Goal: Information Seeking & Learning: Learn about a topic

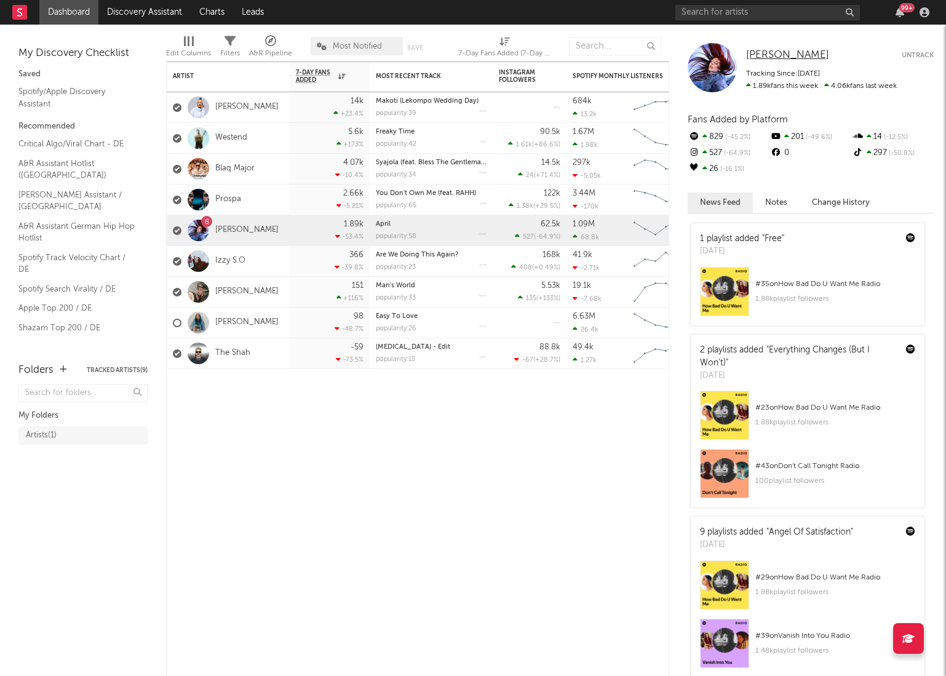
click at [770, 53] on span "[PERSON_NAME]" at bounding box center [787, 55] width 83 height 10
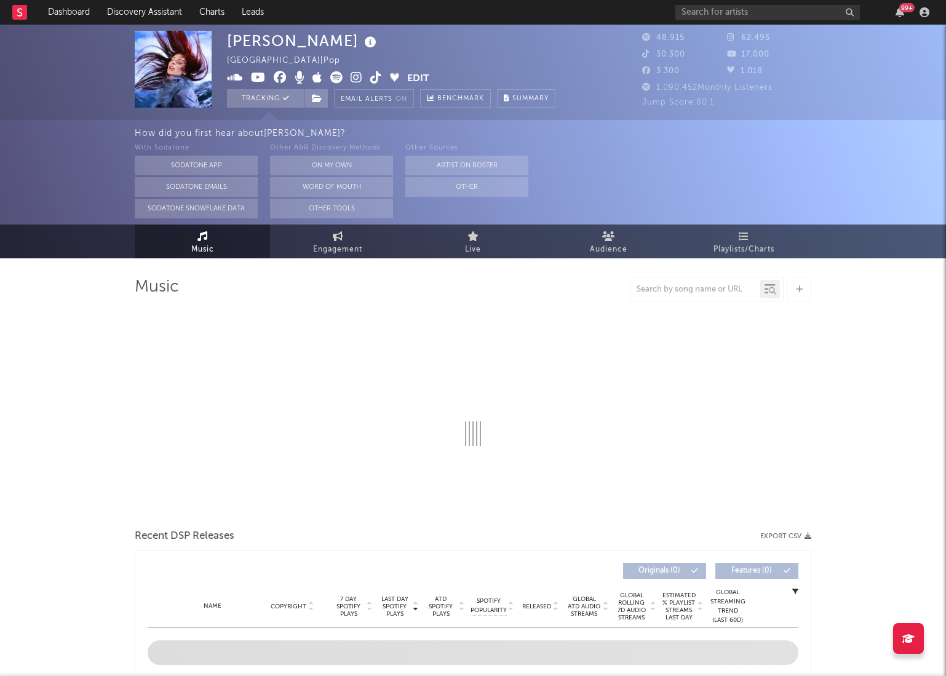
select select "6m"
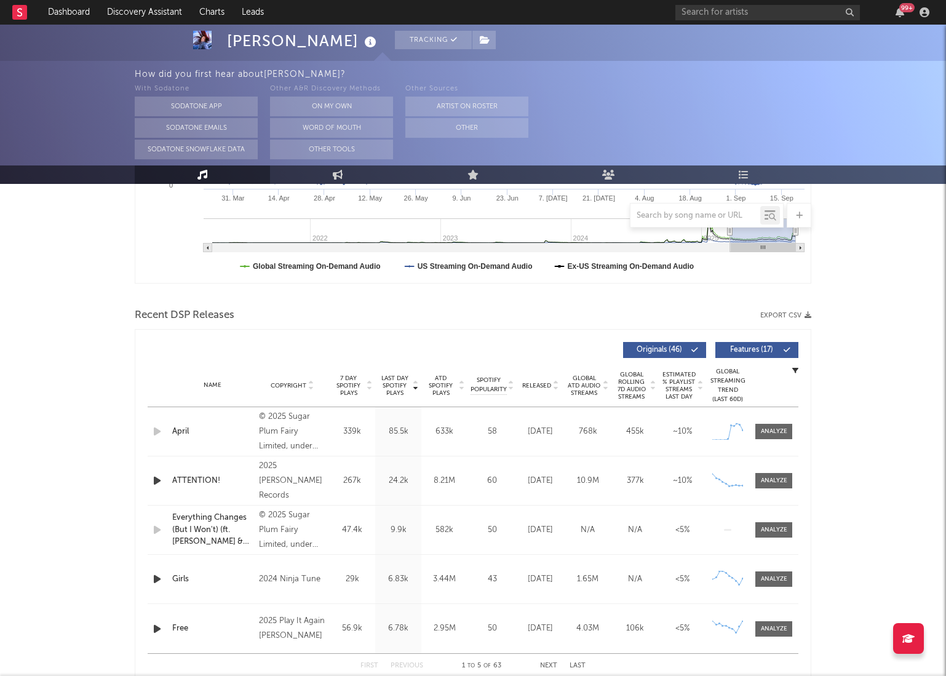
scroll to position [323, 0]
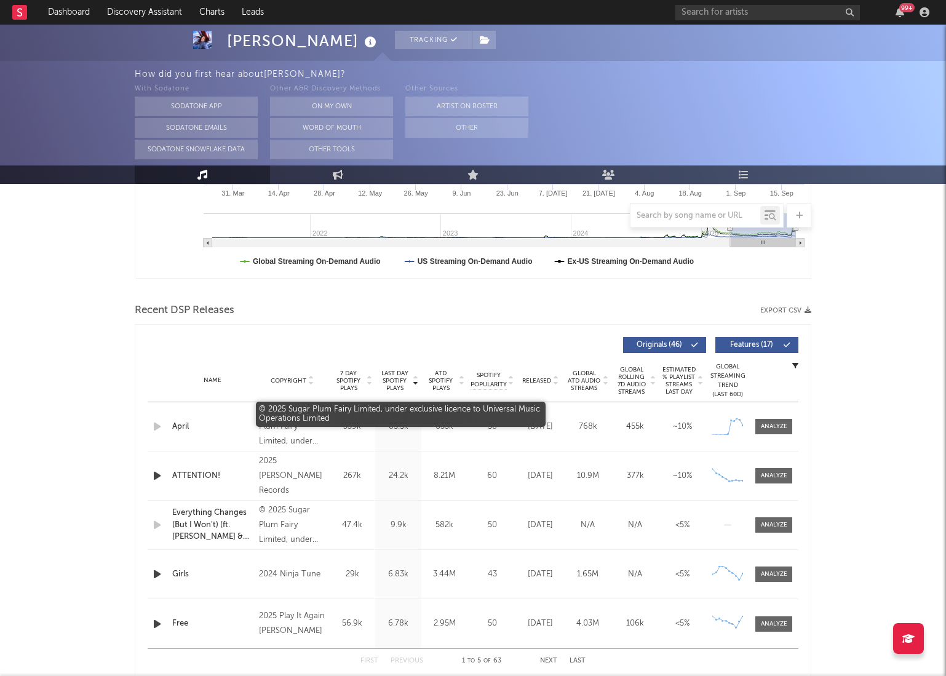
click at [297, 428] on div "© 2025 Sugar Plum Fairy Limited, under exclusive licence to Universal Music Ope…" at bounding box center [292, 427] width 67 height 44
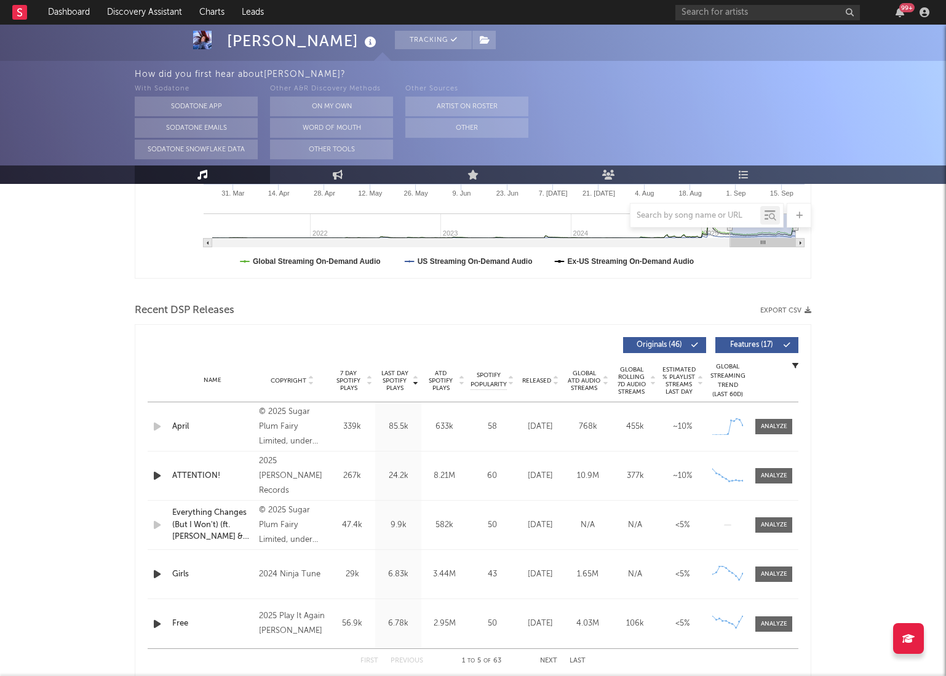
click at [324, 333] on div "Last Day Spotify Plays Copyright 7 Day Spotify Plays Last Day Spotify Plays ATD…" at bounding box center [473, 345] width 650 height 28
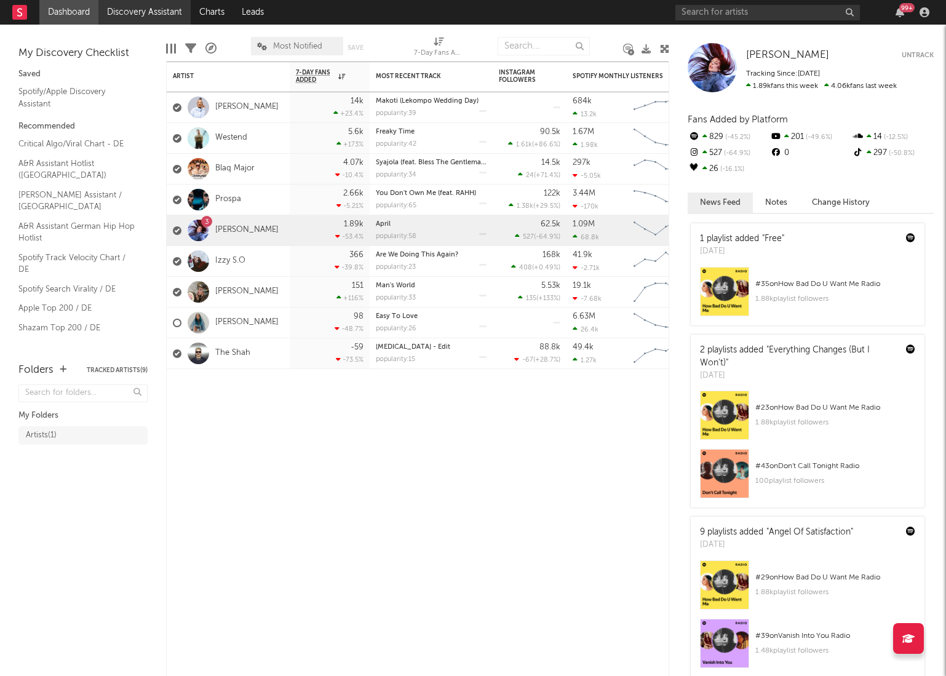
click at [120, 12] on link "Discovery Assistant" at bounding box center [144, 12] width 92 height 25
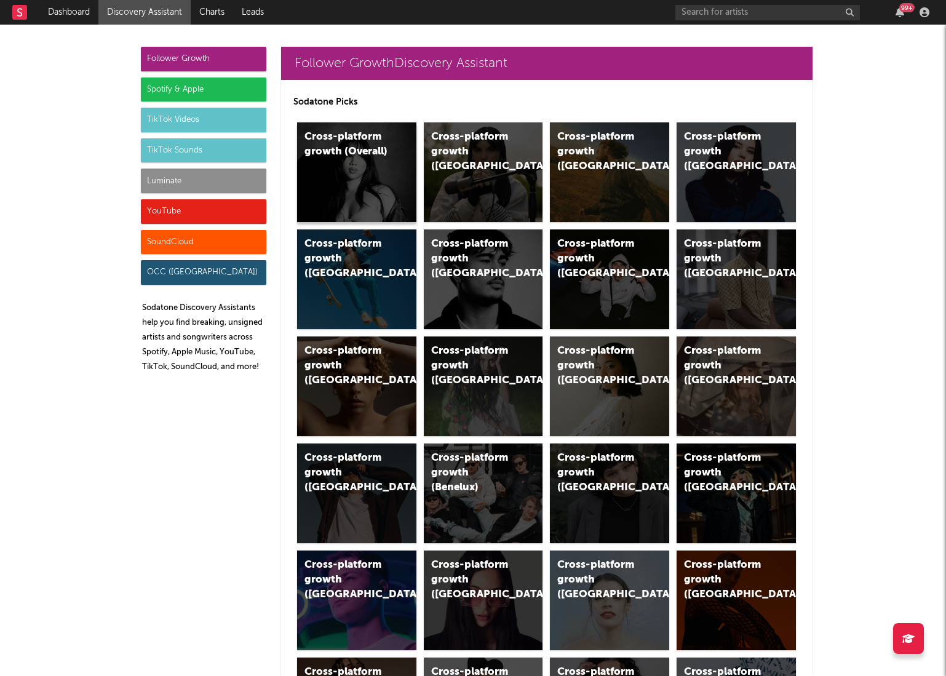
click at [377, 164] on div "Cross-platform growth (Overall)" at bounding box center [356, 172] width 119 height 100
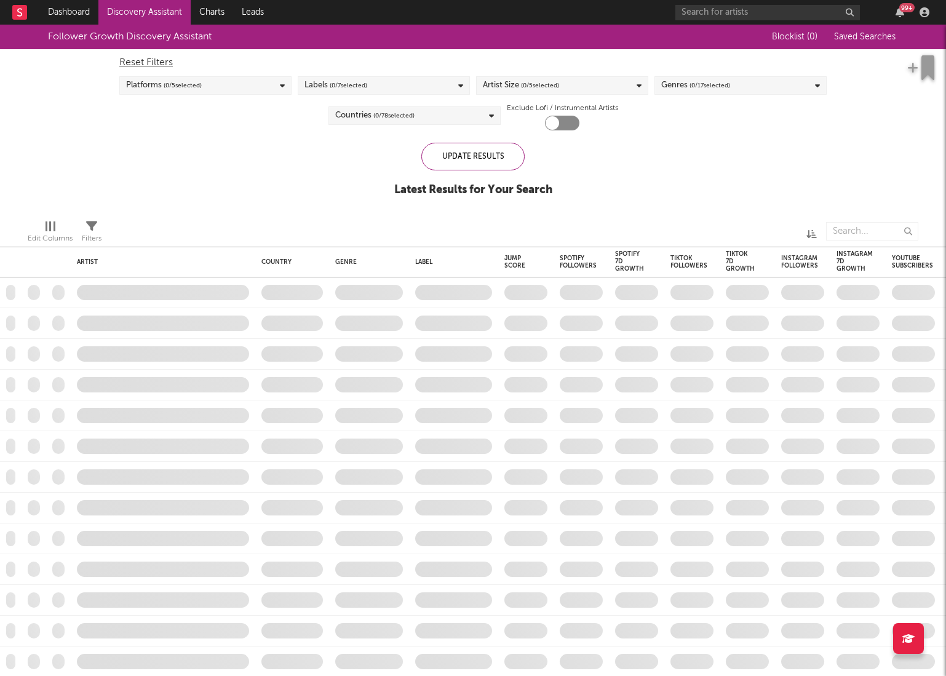
checkbox input "true"
